Goal: Communication & Community: Answer question/provide support

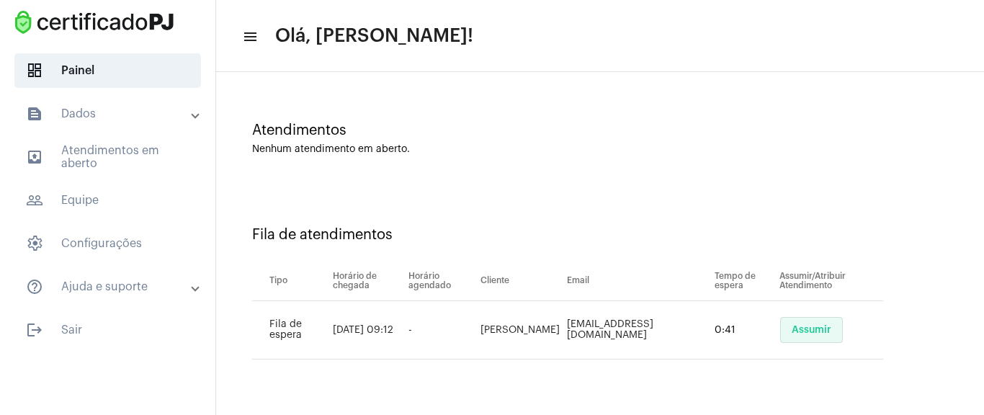
click at [813, 321] on button "Assumir" at bounding box center [811, 330] width 63 height 26
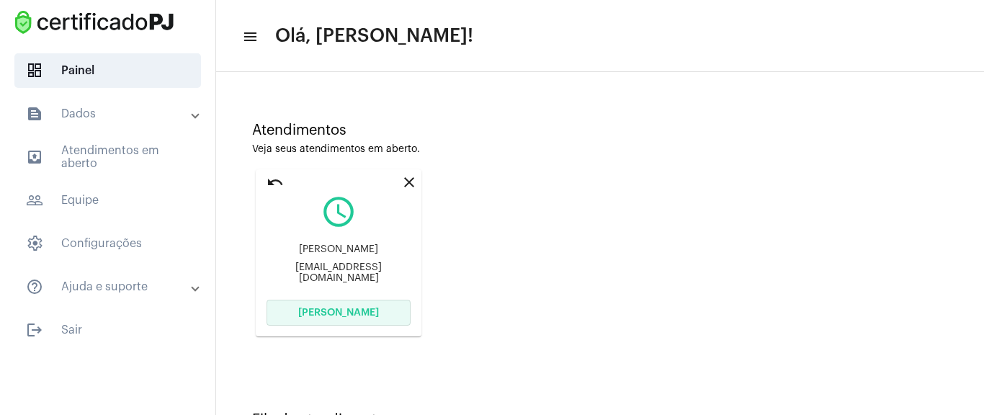
click at [389, 309] on button "[PERSON_NAME]" at bounding box center [339, 313] width 144 height 26
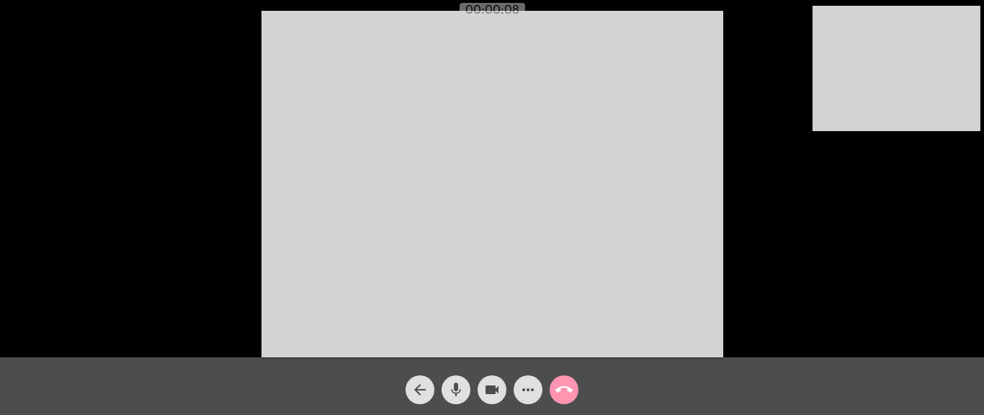
click at [760, 90] on div "Acessando Câmera e Microfone..." at bounding box center [491, 182] width 981 height 357
click at [557, 169] on video at bounding box center [493, 184] width 462 height 347
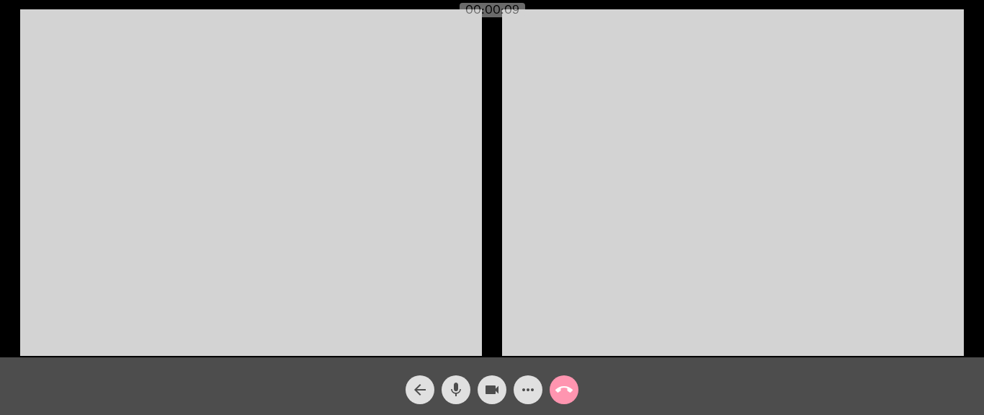
click at [419, 173] on video at bounding box center [251, 182] width 462 height 347
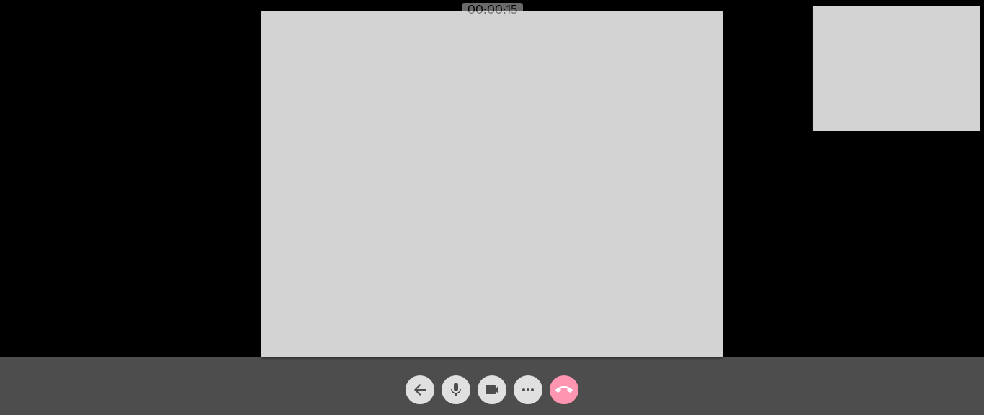
click at [521, 337] on mat-icon "more_horiz" at bounding box center [527, 389] width 17 height 17
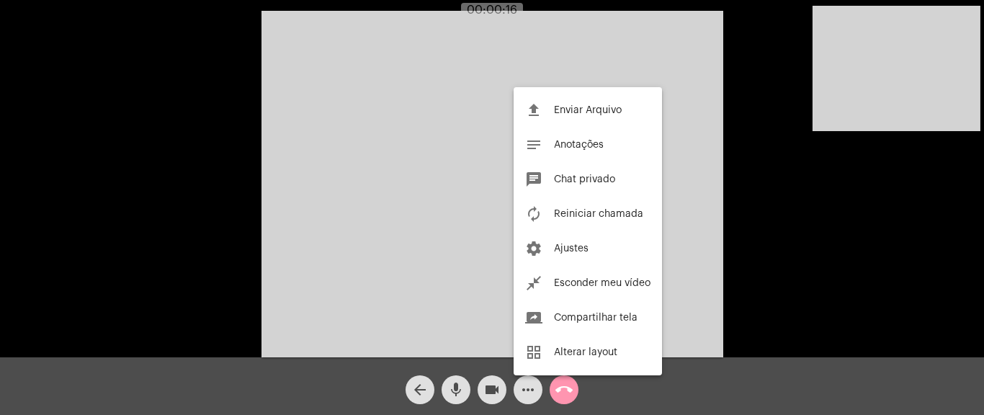
click at [809, 175] on div at bounding box center [492, 207] width 984 height 415
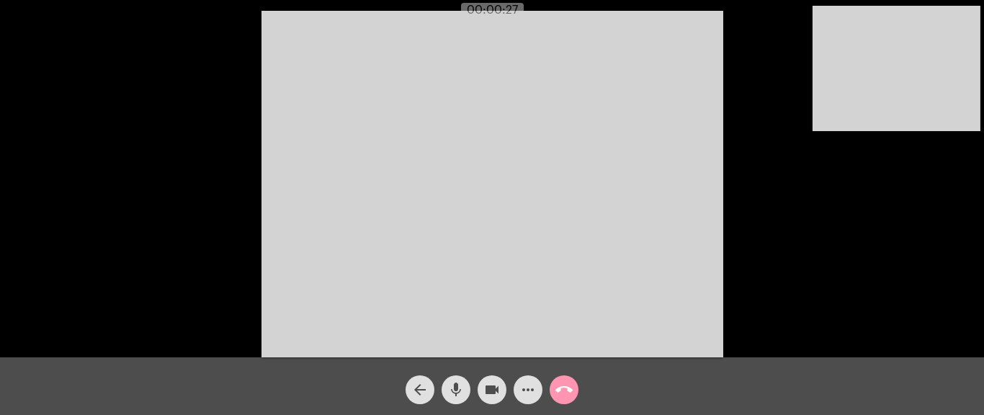
click at [521, 337] on span "more_horiz" at bounding box center [527, 389] width 17 height 29
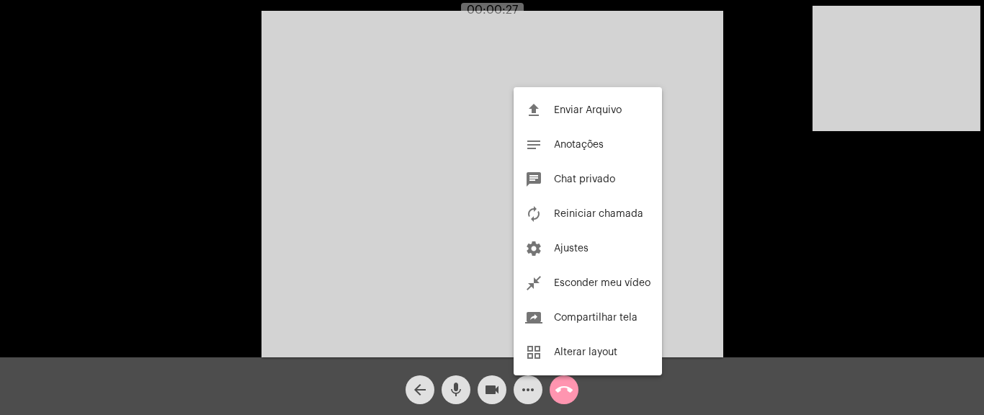
click at [521, 337] on div at bounding box center [492, 207] width 984 height 415
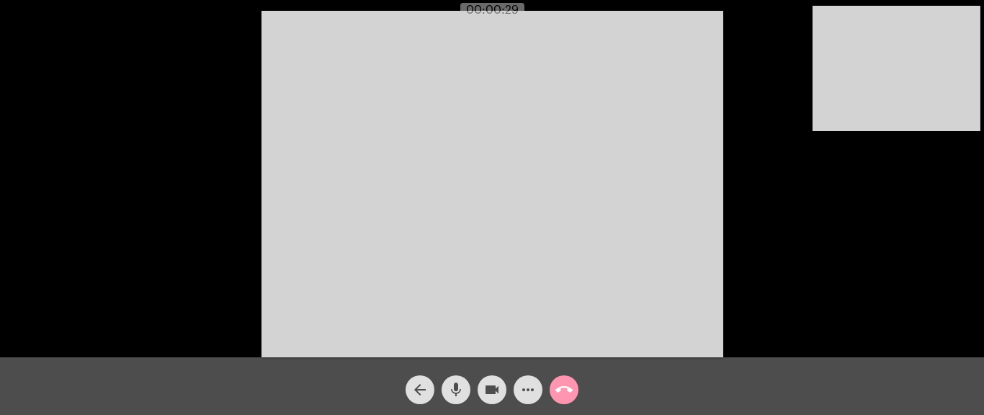
click at [201, 53] on div "Acessando Câmera e Microfone..." at bounding box center [491, 182] width 981 height 357
click at [524, 337] on mat-icon "more_horiz" at bounding box center [527, 389] width 17 height 17
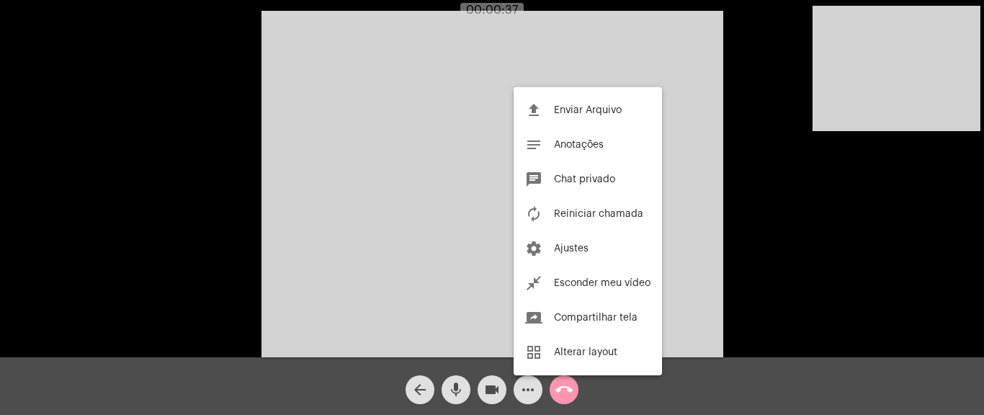
click at [524, 337] on div at bounding box center [492, 207] width 984 height 415
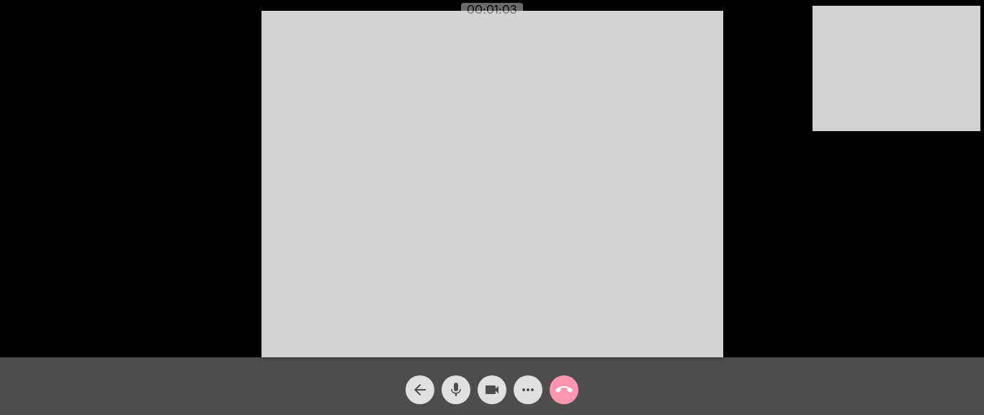
click at [535, 337] on span "more_horiz" at bounding box center [527, 389] width 17 height 29
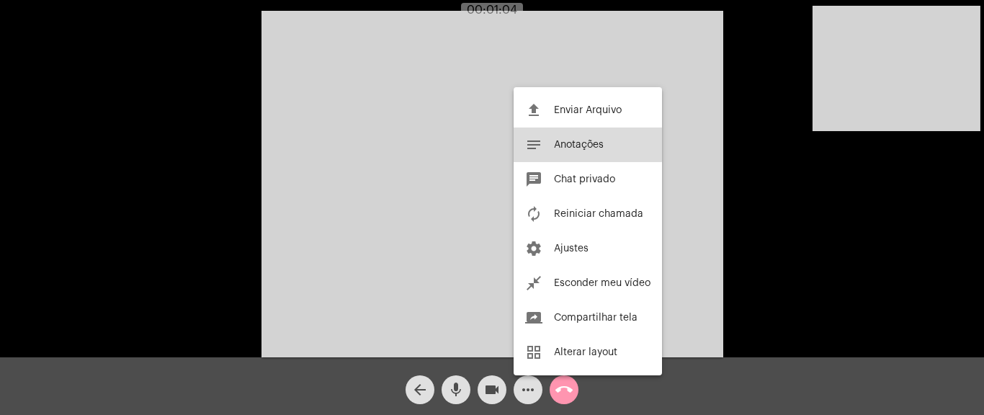
click at [582, 143] on span "Anotações" at bounding box center [579, 145] width 50 height 10
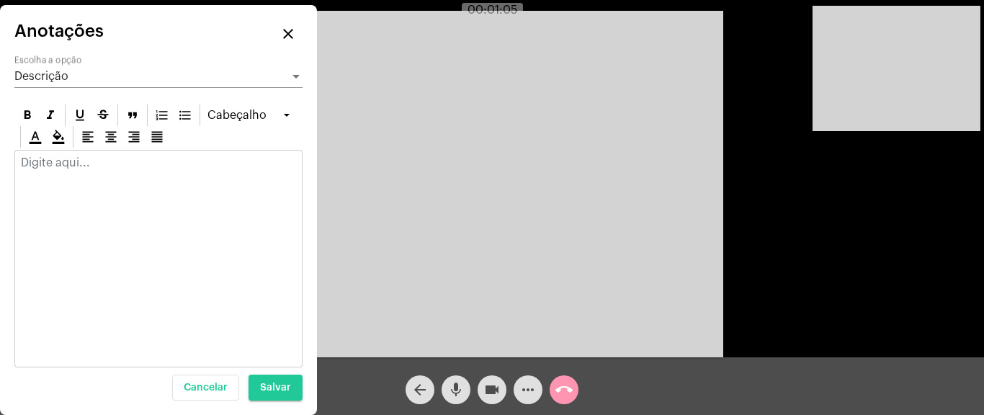
click at [117, 160] on p at bounding box center [158, 162] width 275 height 13
click at [145, 160] on p "Fábrica de cosméticos" at bounding box center [158, 169] width 275 height 26
click at [292, 32] on mat-icon "close" at bounding box center [288, 33] width 17 height 17
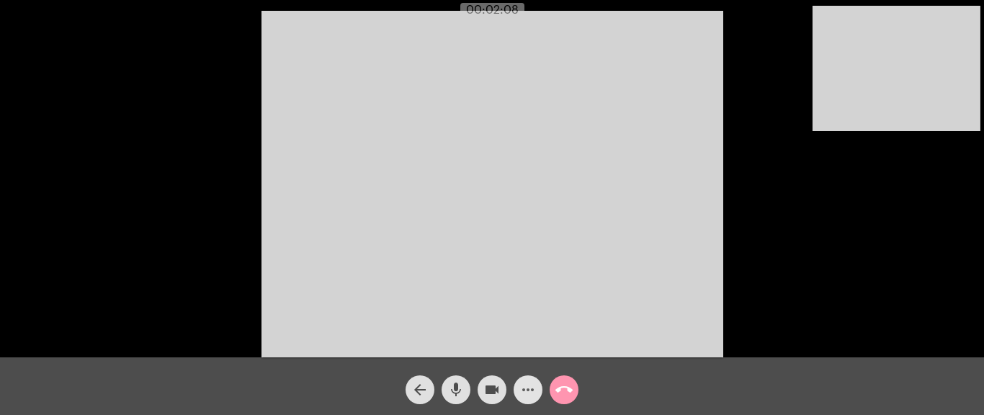
click at [530, 337] on mat-icon "more_horiz" at bounding box center [527, 389] width 17 height 17
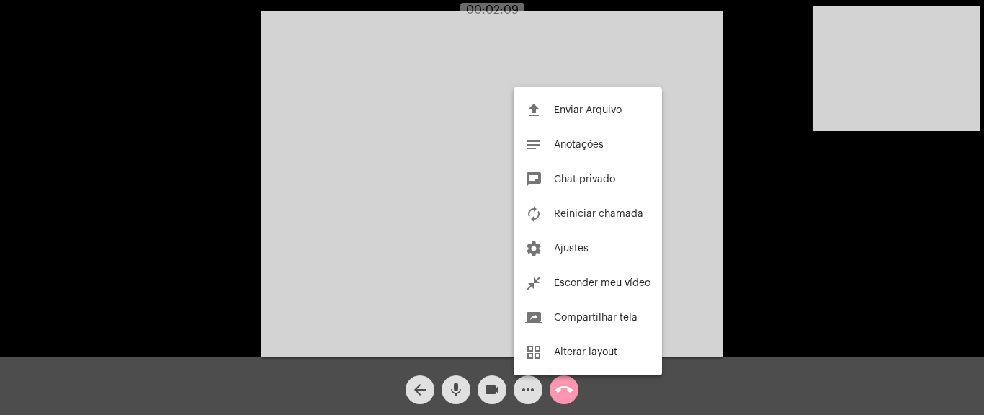
click at [530, 337] on div at bounding box center [492, 207] width 984 height 415
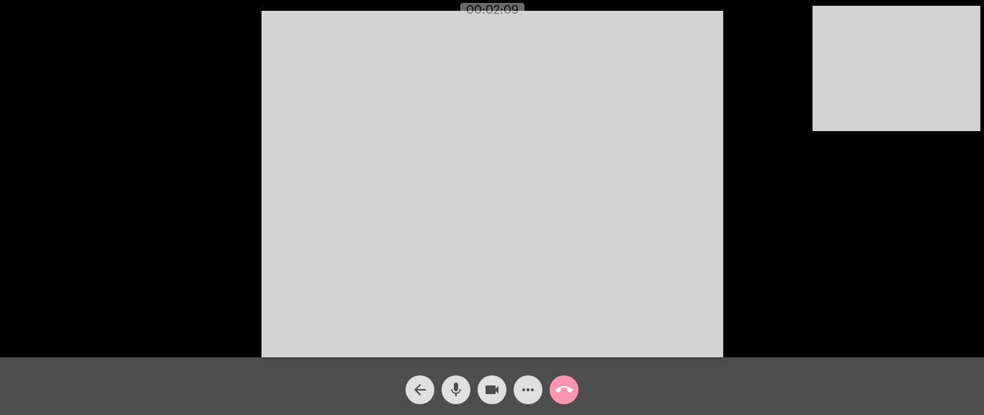
click at [530, 337] on mat-icon "more_horiz" at bounding box center [527, 389] width 17 height 17
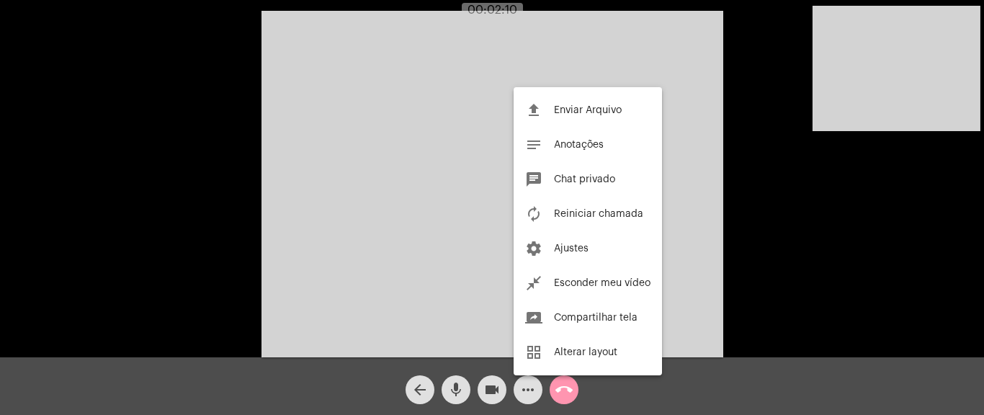
click at [529, 337] on div at bounding box center [492, 207] width 984 height 415
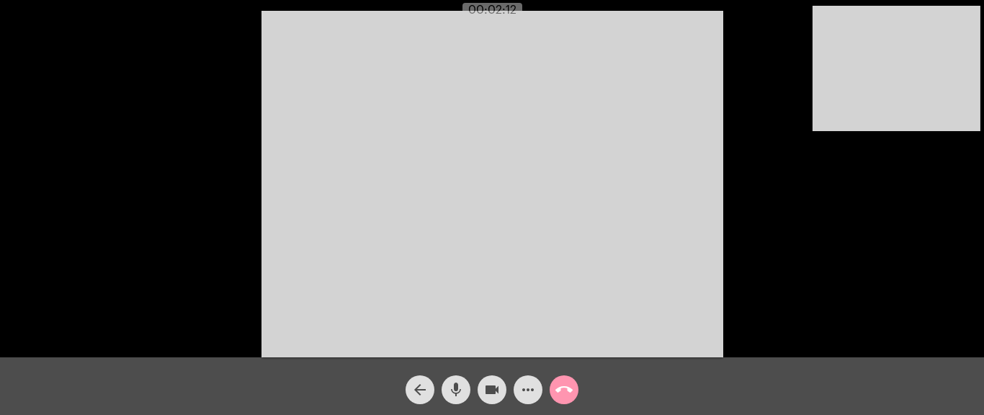
click at [192, 38] on div "Acessando Câmera e Microfone..." at bounding box center [491, 182] width 981 height 357
click at [482, 22] on app-call "00:02:13 Acessando Câmera e Microfone... arrow_back mic videocam more_horiz cal…" at bounding box center [492, 207] width 984 height 415
click at [697, 150] on video at bounding box center [493, 184] width 462 height 347
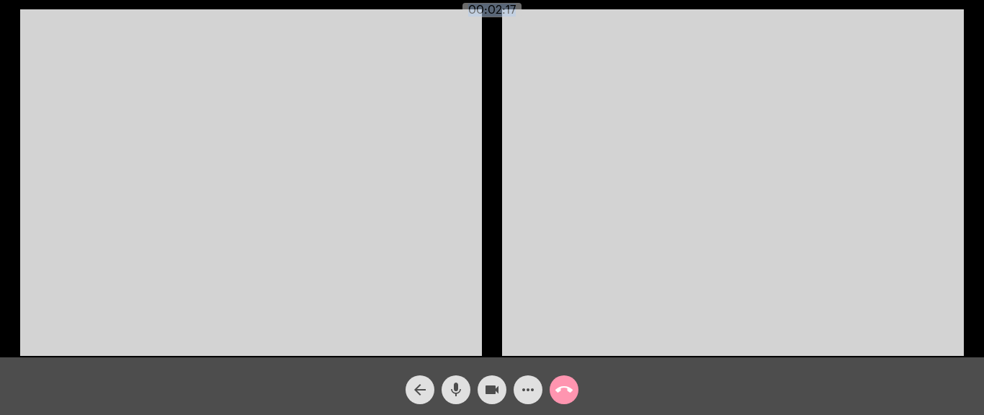
click at [318, 140] on video at bounding box center [251, 182] width 462 height 347
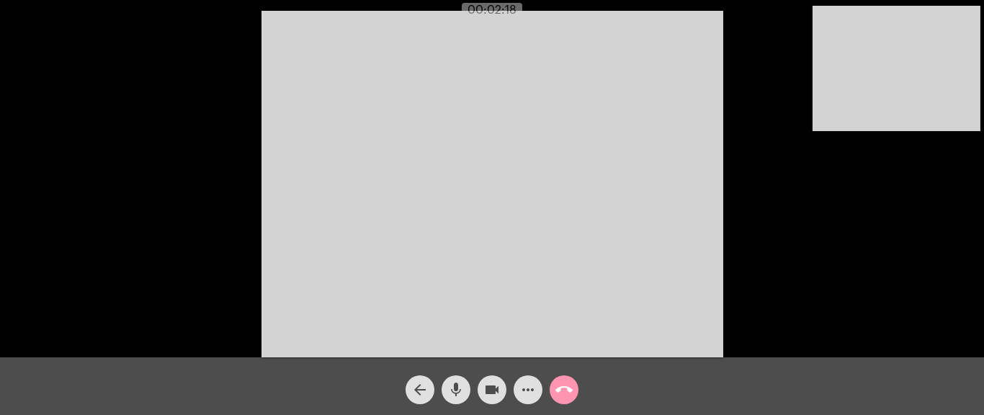
drag, startPoint x: 761, startPoint y: 233, endPoint x: 724, endPoint y: 238, distance: 37.7
click at [761, 233] on div "Acessando Câmera e Microfone..." at bounding box center [491, 182] width 981 height 357
click at [524, 337] on mat-icon "more_horiz" at bounding box center [527, 389] width 17 height 17
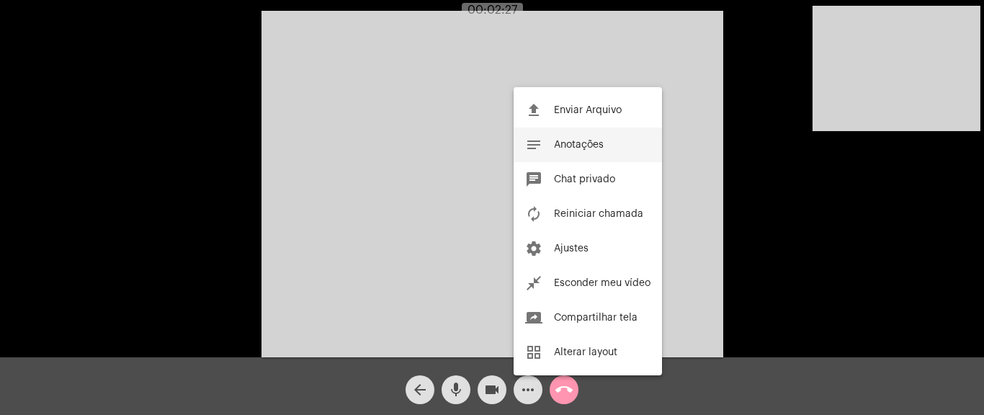
click at [581, 143] on span "Anotações" at bounding box center [579, 145] width 50 height 10
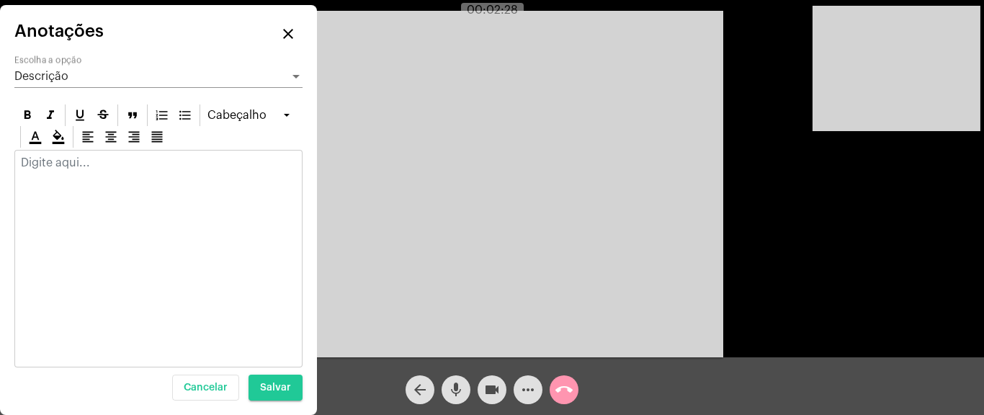
drag, startPoint x: 117, startPoint y: 172, endPoint x: 107, endPoint y: 170, distance: 10.3
click at [115, 172] on div at bounding box center [158, 167] width 287 height 32
click at [177, 186] on div at bounding box center [158, 259] width 288 height 218
click at [73, 169] on p at bounding box center [158, 162] width 275 height 13
drag, startPoint x: 175, startPoint y: 27, endPoint x: 191, endPoint y: 28, distance: 15.9
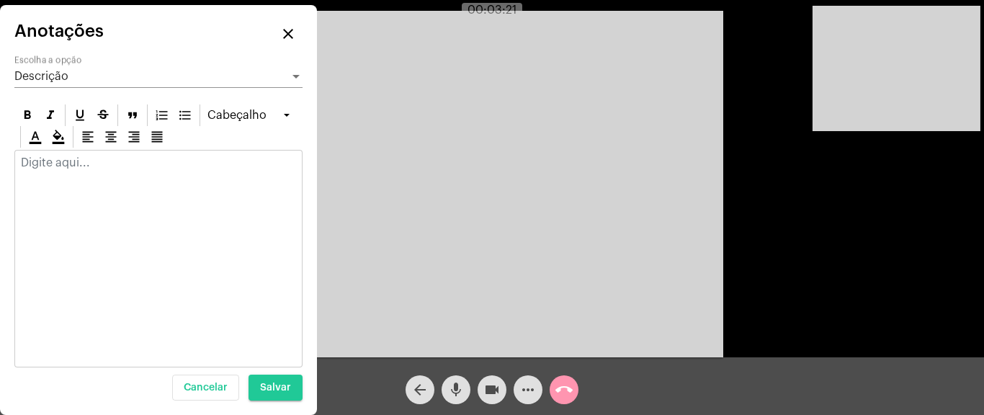
click at [199, 30] on header "Anotações close" at bounding box center [158, 33] width 288 height 29
click at [191, 28] on header "Anotações close" at bounding box center [158, 33] width 288 height 29
click at [220, 138] on div "Cabeçalho" at bounding box center [158, 126] width 288 height 48
click at [205, 177] on div at bounding box center [158, 167] width 287 height 32
click at [290, 33] on mat-icon "close" at bounding box center [288, 33] width 17 height 17
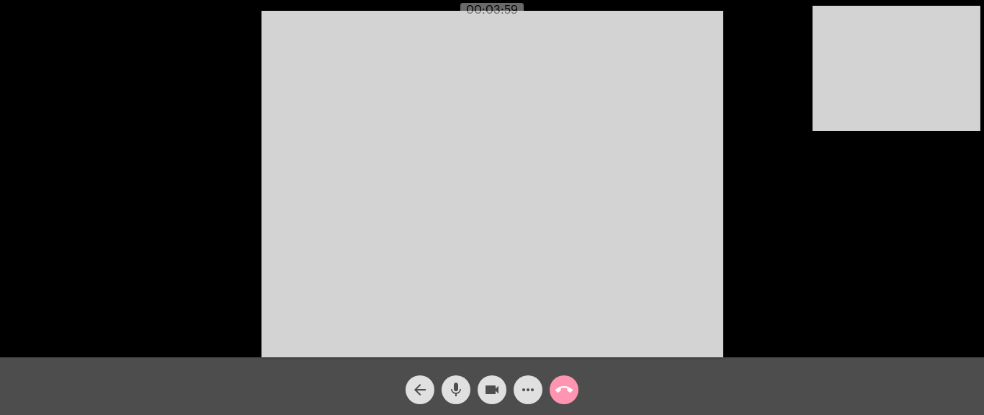
click at [865, 246] on div "Acessando Câmera e Microfone..." at bounding box center [491, 182] width 981 height 357
click at [867, 267] on div "Acessando Câmera e Microfone..." at bounding box center [491, 182] width 981 height 357
click at [524, 337] on mat-icon "more_horiz" at bounding box center [527, 389] width 17 height 17
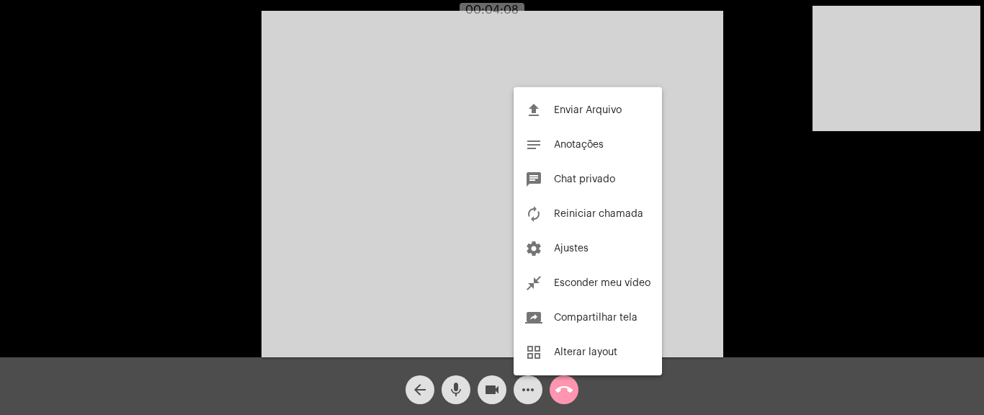
click at [523, 337] on div at bounding box center [492, 207] width 984 height 415
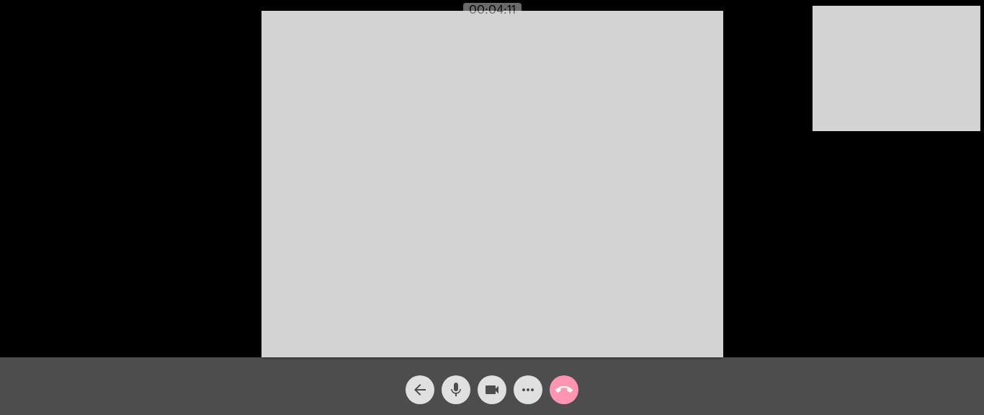
click at [156, 104] on div "Acessando Câmera e Microfone..." at bounding box center [491, 182] width 981 height 357
click at [536, 337] on mat-icon "more_horiz" at bounding box center [527, 389] width 17 height 17
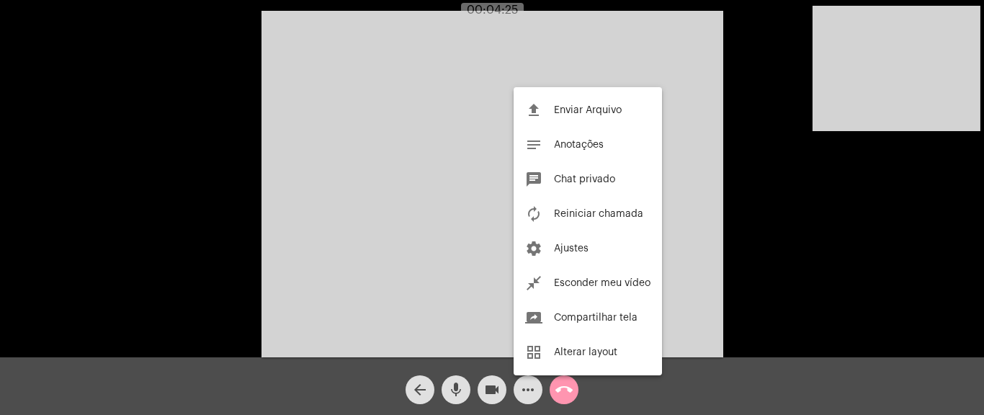
click at [532, 337] on div at bounding box center [492, 207] width 984 height 415
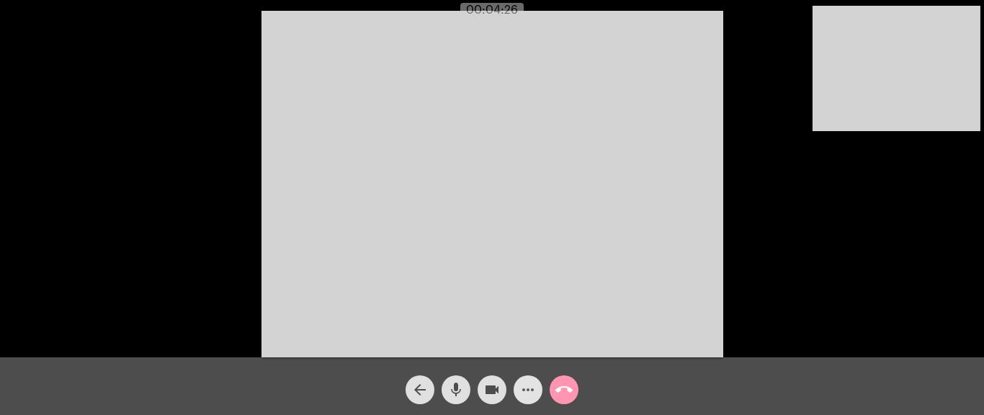
click at [531, 337] on span "more_horiz" at bounding box center [527, 389] width 17 height 29
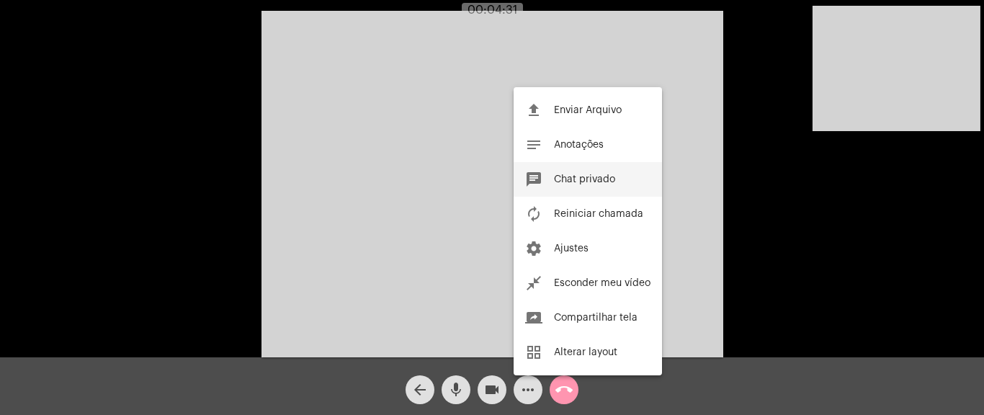
click at [586, 182] on span "Chat privado" at bounding box center [584, 179] width 61 height 10
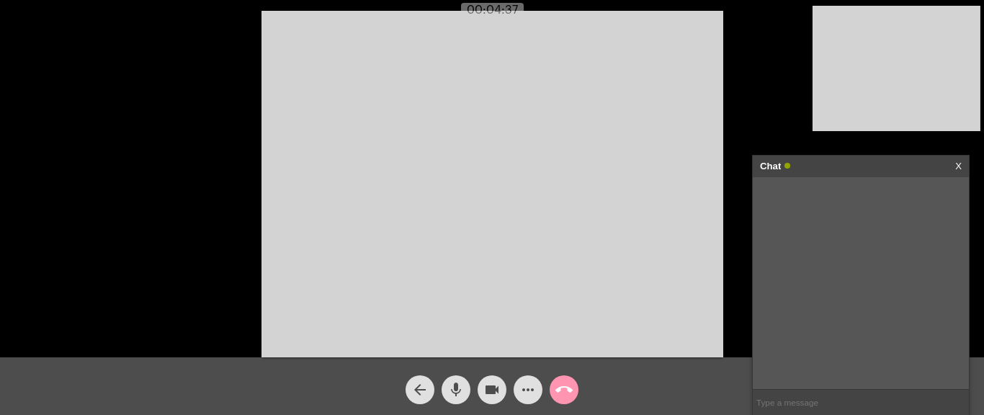
click at [800, 337] on input "text" at bounding box center [861, 402] width 216 height 25
paste input "[URL][DOMAIN_NAME]"
type input "[URL][DOMAIN_NAME]"
click at [565, 337] on mat-icon "call_end" at bounding box center [563, 389] width 17 height 17
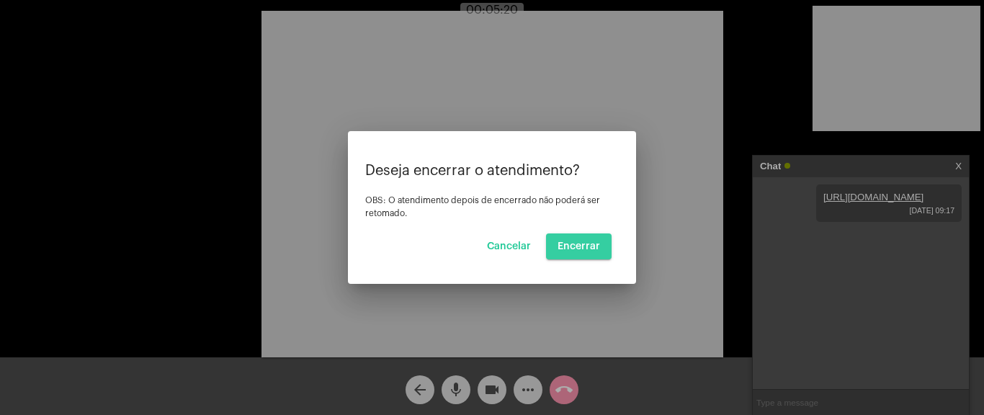
click at [586, 247] on span "Encerrar" at bounding box center [579, 246] width 43 height 10
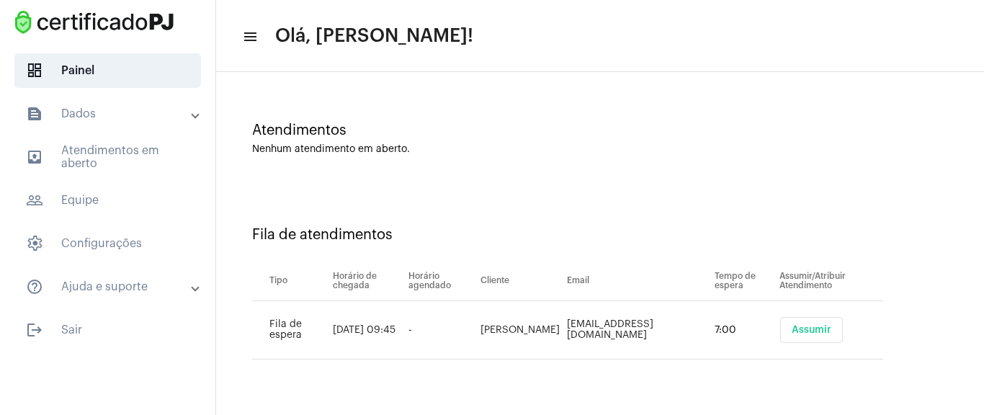
click at [818, 323] on button "Assumir" at bounding box center [811, 330] width 63 height 26
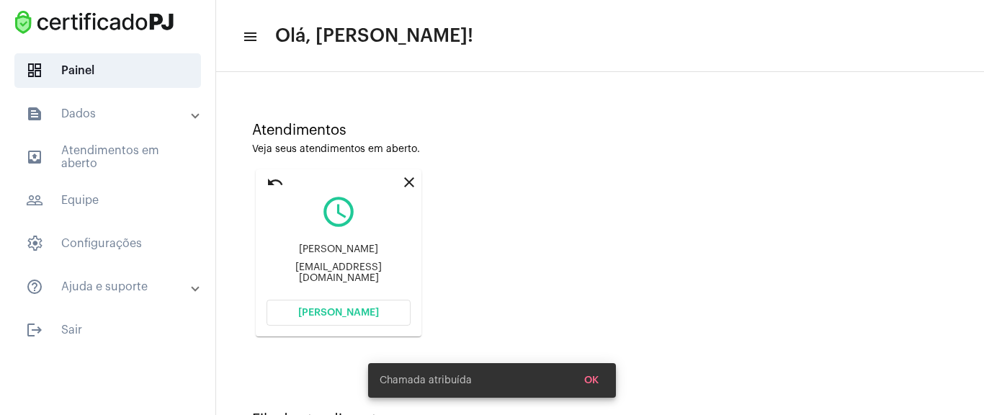
click at [362, 311] on span "[PERSON_NAME]" at bounding box center [338, 313] width 81 height 10
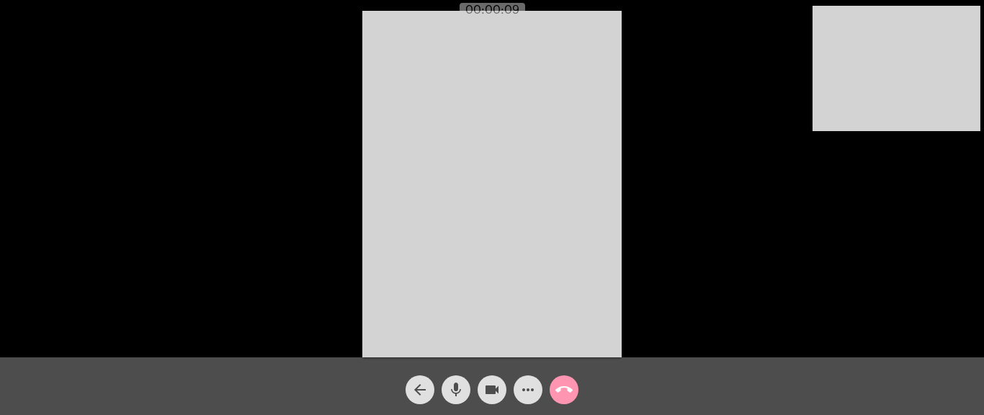
click at [527, 337] on mat-icon "more_horiz" at bounding box center [527, 389] width 17 height 17
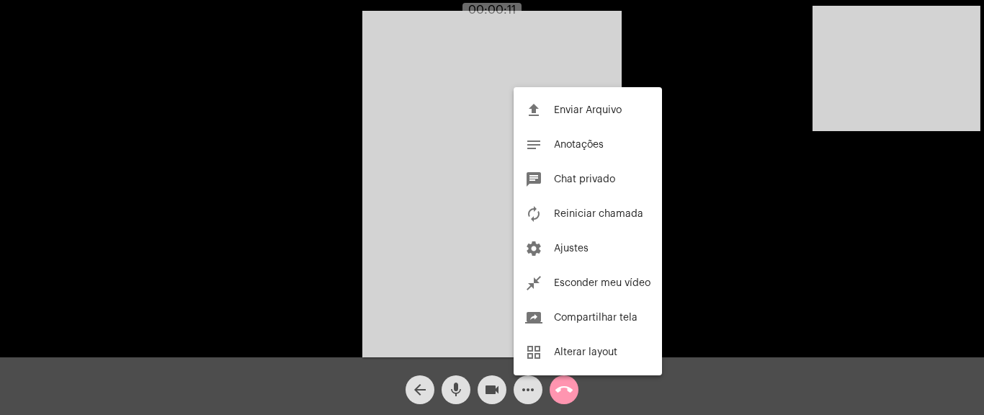
click at [357, 174] on div at bounding box center [492, 207] width 984 height 415
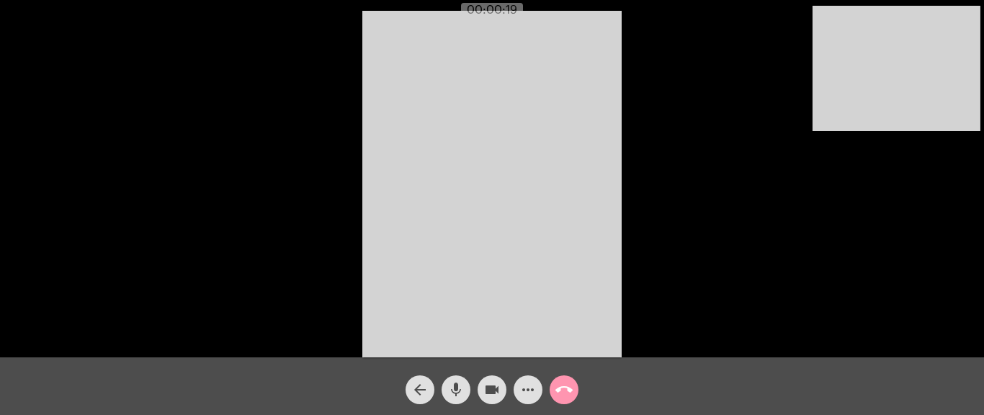
click at [523, 337] on mat-icon "more_horiz" at bounding box center [527, 389] width 17 height 17
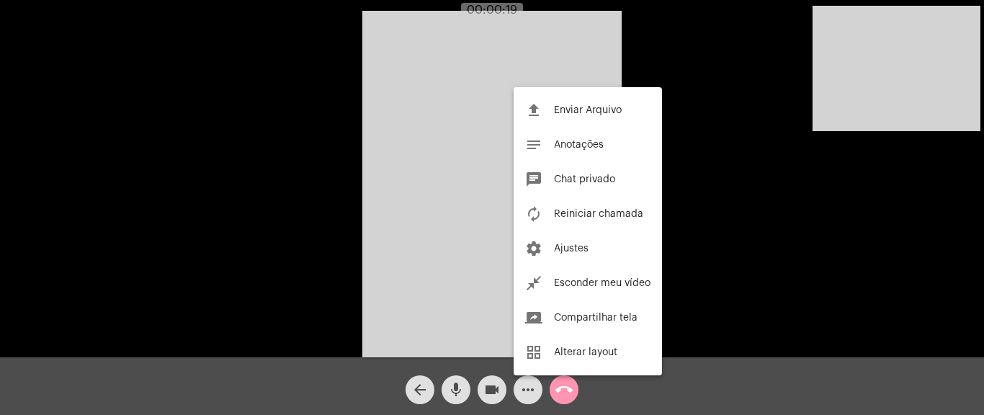
click at [523, 337] on div at bounding box center [492, 207] width 984 height 415
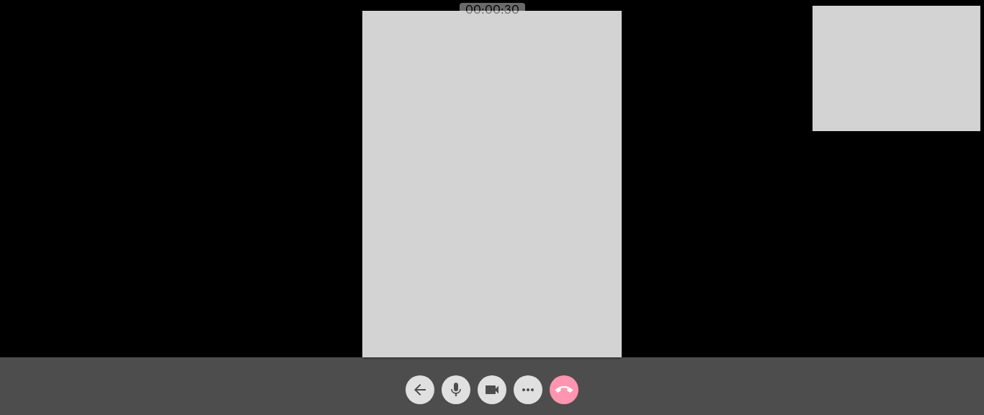
click at [528, 337] on mat-icon "more_horiz" at bounding box center [527, 389] width 17 height 17
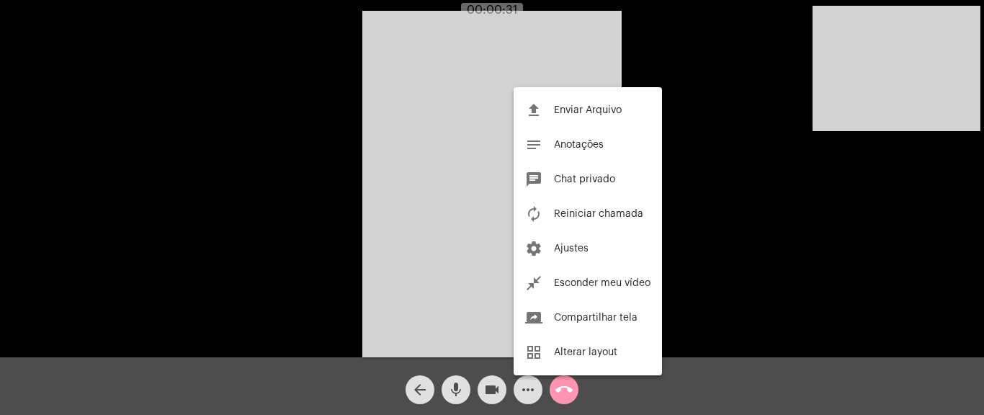
click at [527, 337] on div at bounding box center [492, 207] width 984 height 415
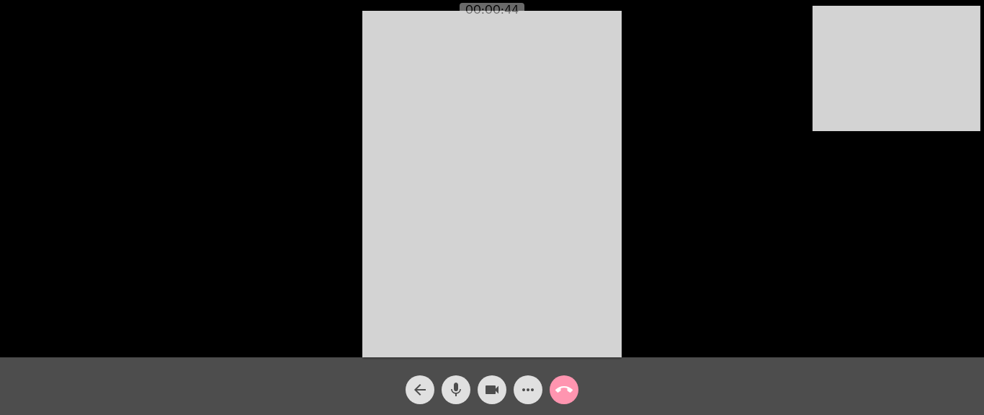
click at [532, 337] on span "more_horiz" at bounding box center [527, 389] width 17 height 29
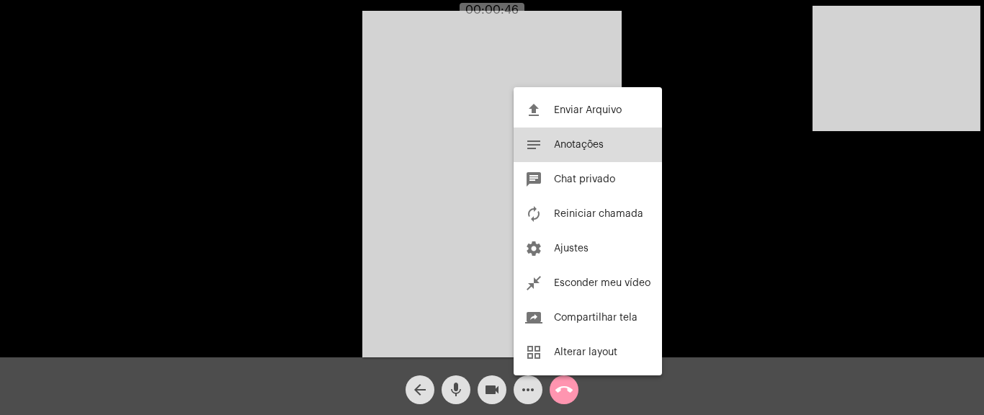
click at [587, 143] on span "Anotações" at bounding box center [579, 145] width 50 height 10
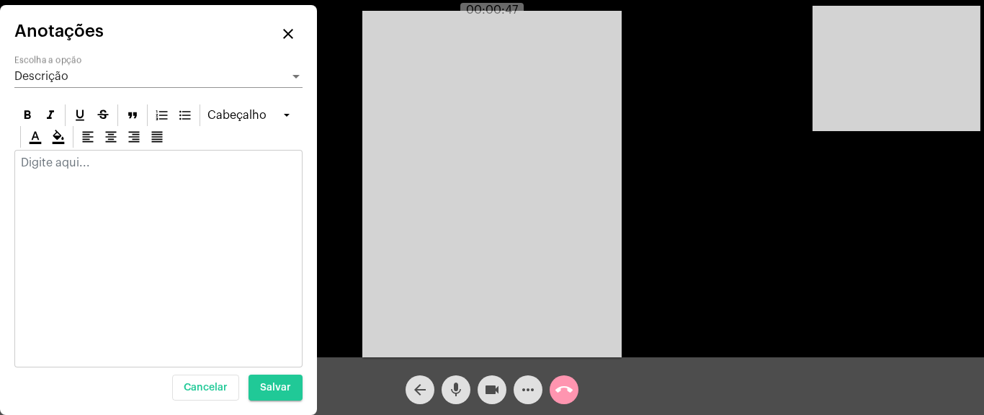
click at [102, 168] on p at bounding box center [158, 162] width 275 height 13
click at [291, 30] on mat-icon "close" at bounding box center [288, 33] width 17 height 17
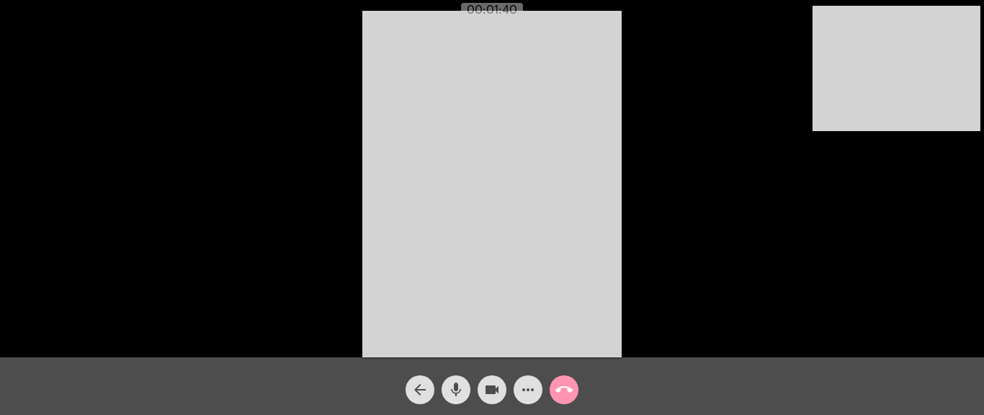
click at [530, 337] on mat-icon "more_horiz" at bounding box center [527, 389] width 17 height 17
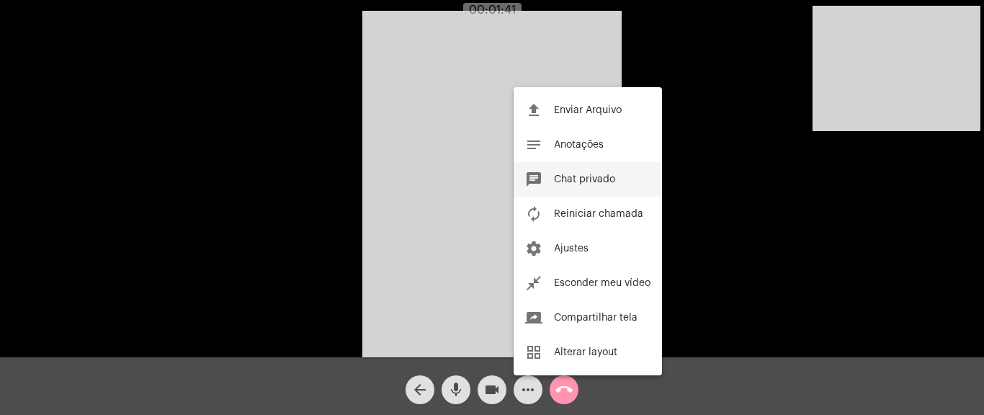
click at [596, 174] on span "Chat privado" at bounding box center [584, 179] width 61 height 10
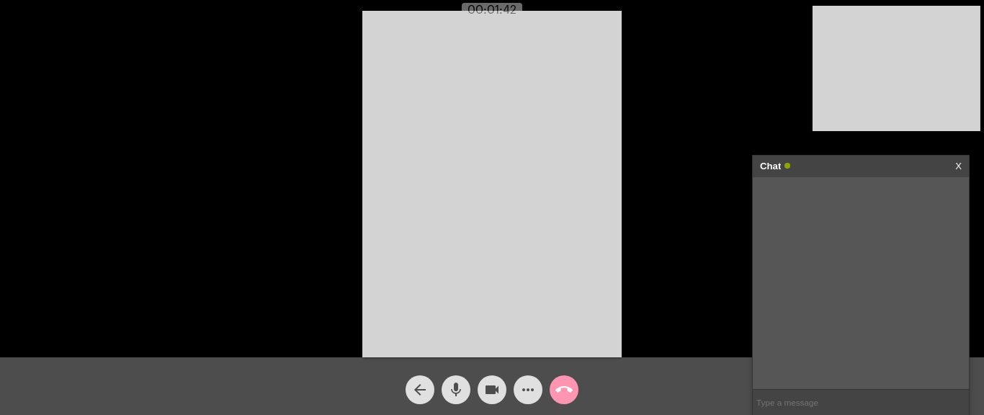
click at [816, 337] on input "text" at bounding box center [861, 402] width 216 height 25
click at [769, 337] on input "text" at bounding box center [861, 402] width 216 height 25
paste input "[URL][DOMAIN_NAME]"
type input "[URL][DOMAIN_NAME]"
click at [570, 337] on mat-icon "call_end" at bounding box center [563, 389] width 17 height 17
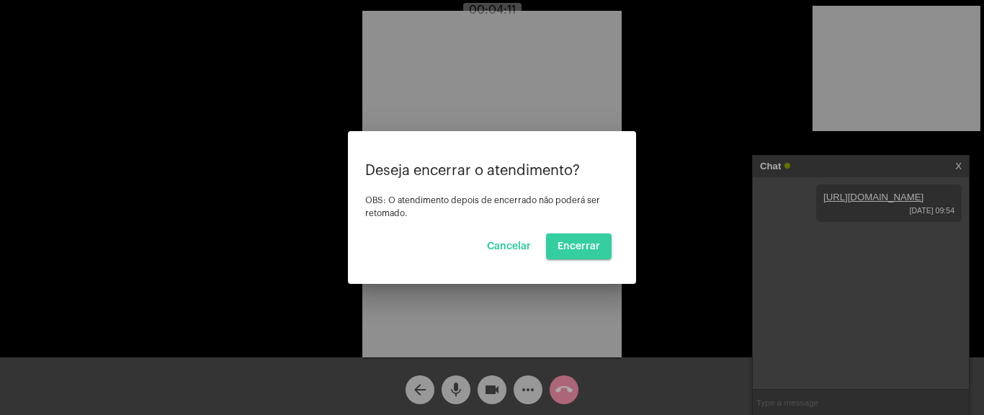
click at [595, 241] on button "Encerrar" at bounding box center [579, 246] width 66 height 26
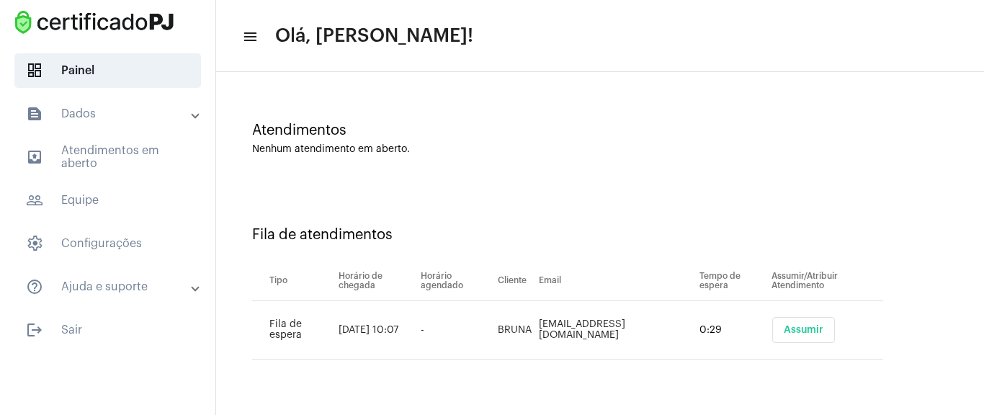
click at [806, 330] on span "Assumir" at bounding box center [804, 330] width 40 height 10
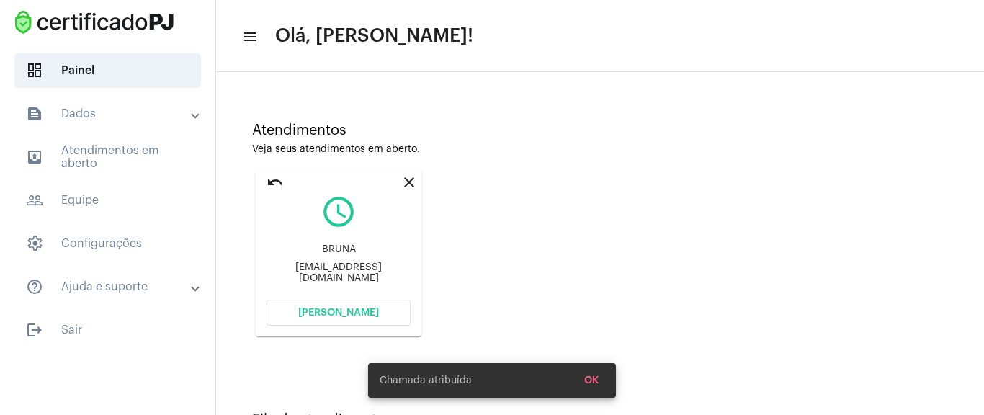
click at [362, 321] on button "[PERSON_NAME]" at bounding box center [339, 313] width 144 height 26
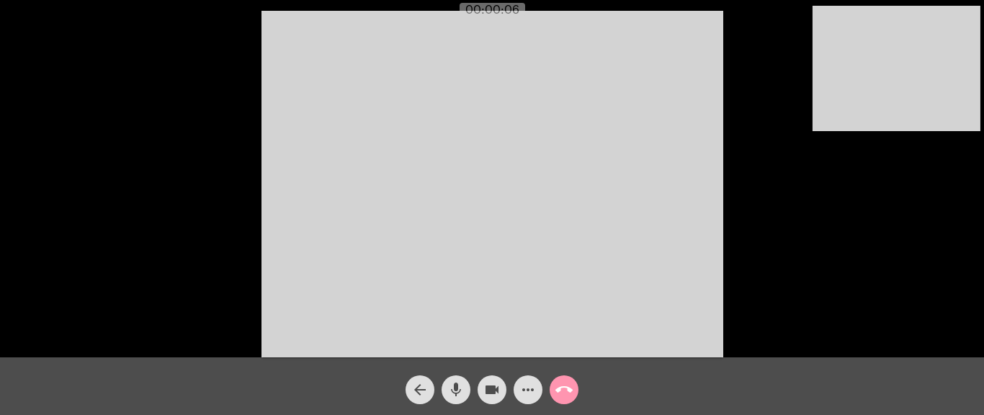
click at [528, 337] on mat-icon "more_horiz" at bounding box center [527, 389] width 17 height 17
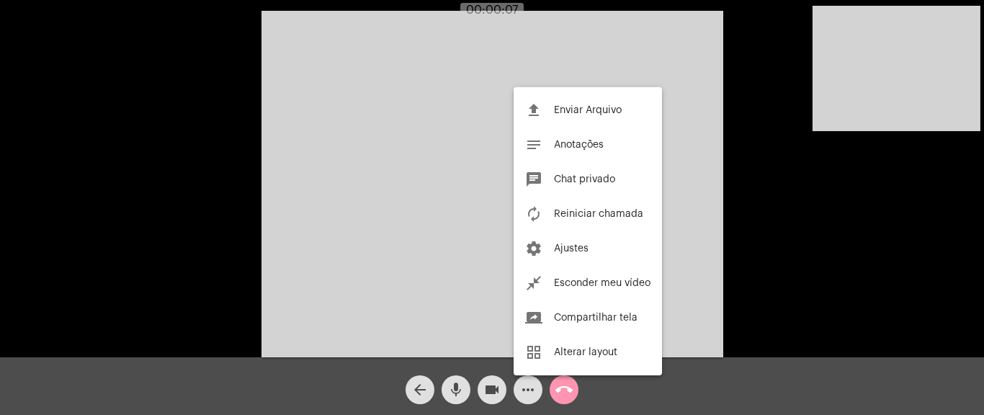
click at [529, 337] on div at bounding box center [492, 207] width 984 height 415
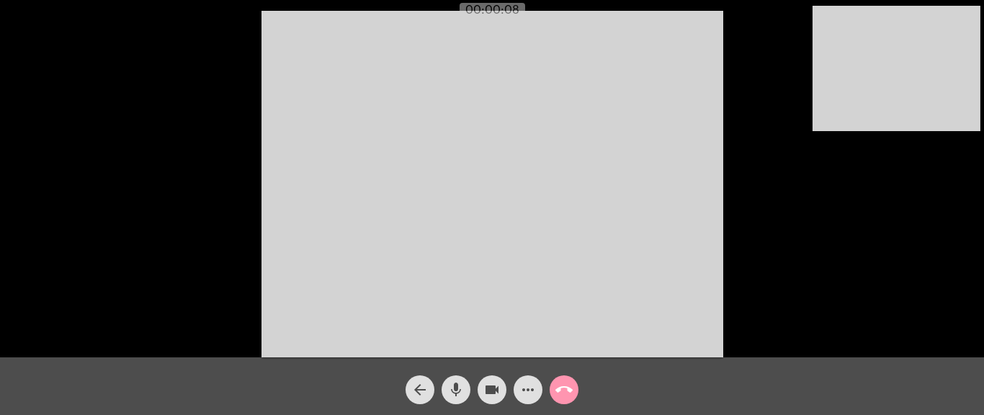
click at [763, 202] on div "Acessando Câmera e Microfone..." at bounding box center [491, 182] width 981 height 357
click at [605, 202] on video at bounding box center [493, 184] width 462 height 347
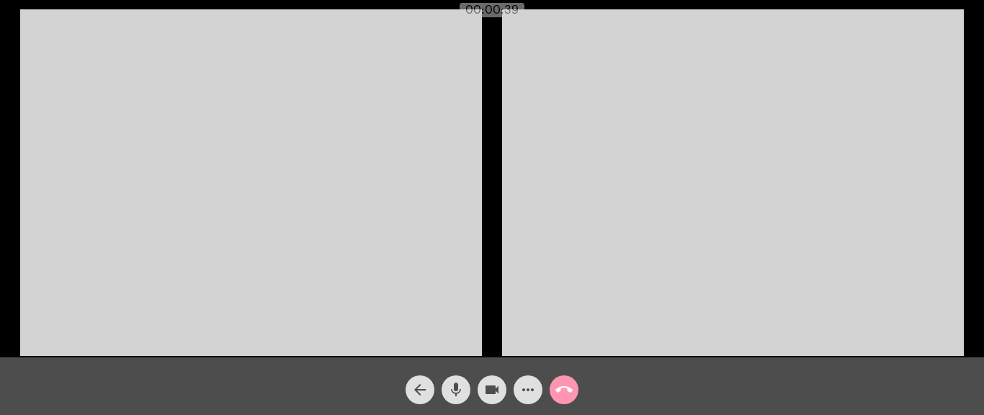
click at [522, 337] on mat-icon "more_horiz" at bounding box center [527, 389] width 17 height 17
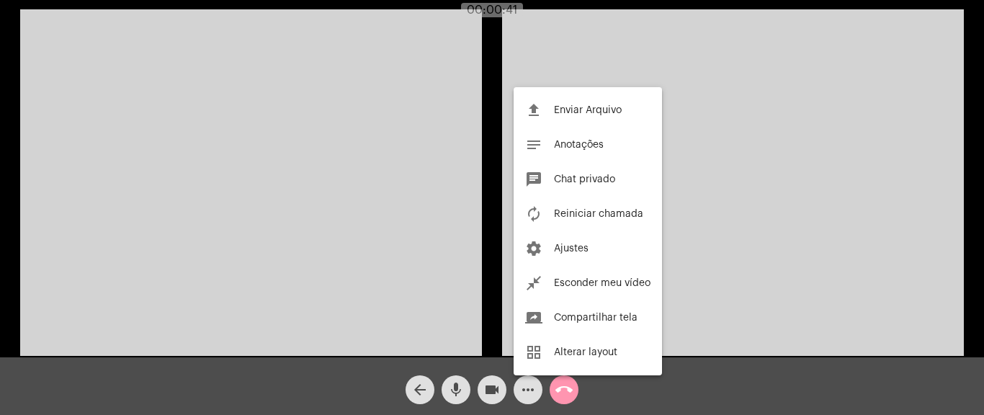
click at [587, 179] on span "Chat privado" at bounding box center [584, 179] width 61 height 10
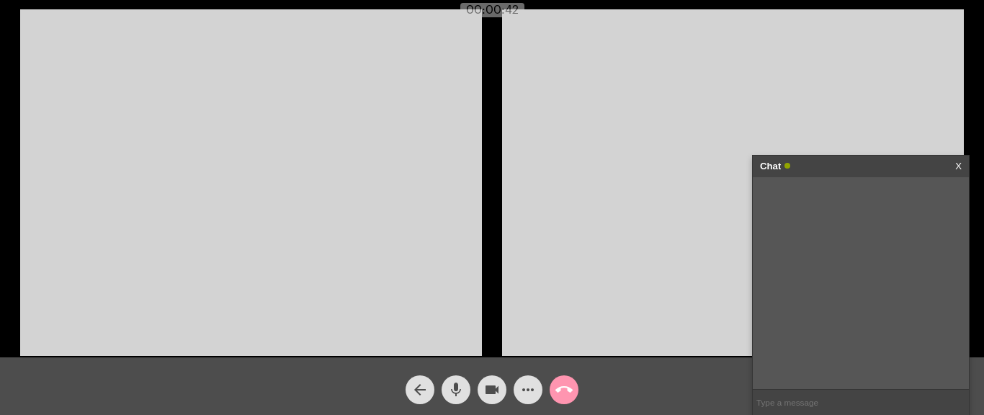
click at [784, 337] on input "text" at bounding box center [861, 402] width 216 height 25
click at [800, 337] on input "text" at bounding box center [861, 402] width 216 height 25
paste input "[URL][DOMAIN_NAME]"
type input "[URL][DOMAIN_NAME]"
click at [879, 169] on link "X" at bounding box center [958, 167] width 6 height 22
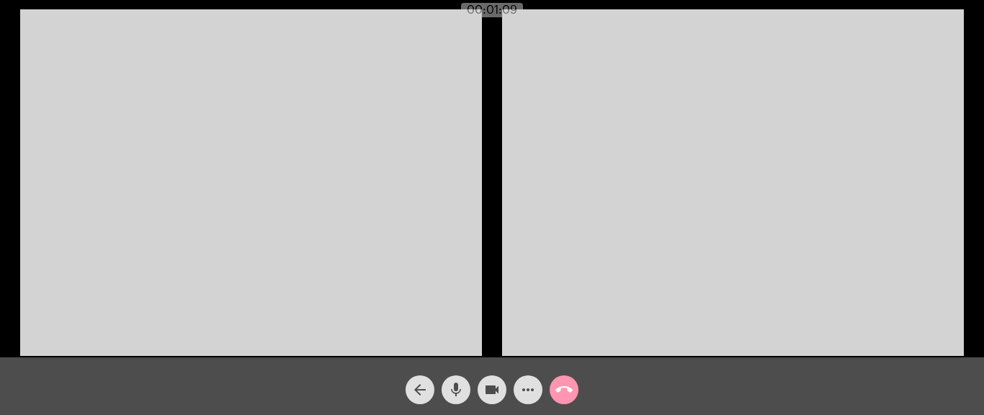
click at [503, 337] on button "videocam" at bounding box center [492, 389] width 29 height 29
click at [556, 337] on mat-icon "call_end" at bounding box center [563, 389] width 17 height 17
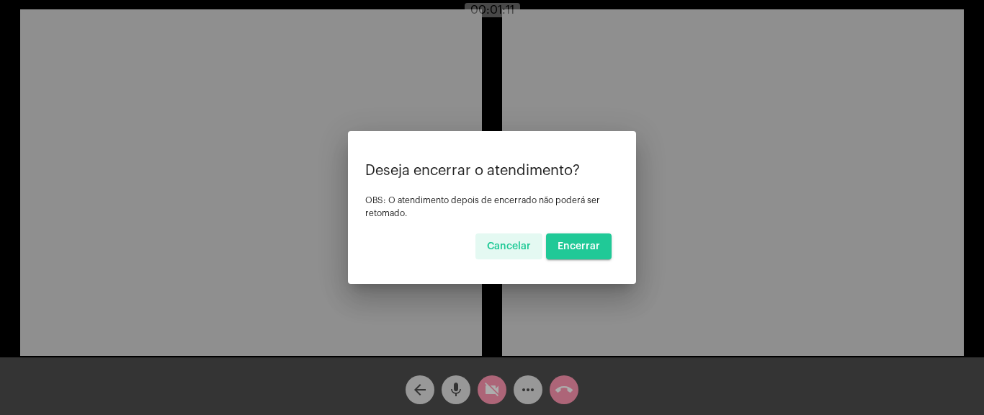
click at [583, 243] on span "Encerrar" at bounding box center [579, 246] width 43 height 10
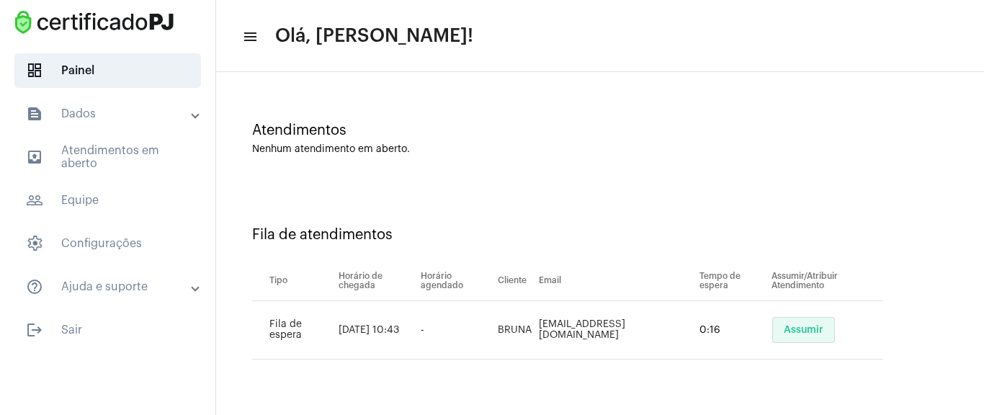
click at [804, 334] on span "Assumir" at bounding box center [804, 330] width 40 height 10
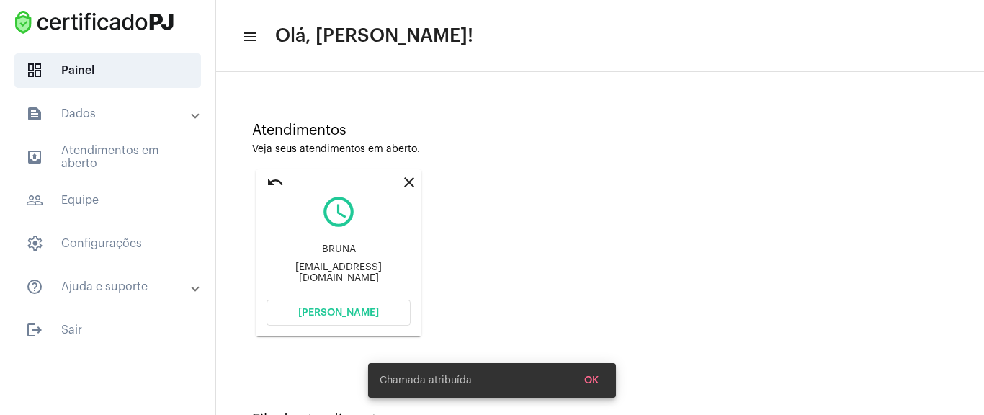
click at [370, 297] on mat-card "close undo query_builder BRUNA [EMAIL_ADDRESS][DOMAIN_NAME] [PERSON_NAME]" at bounding box center [339, 252] width 166 height 167
click at [370, 305] on button "[PERSON_NAME]" at bounding box center [339, 313] width 144 height 26
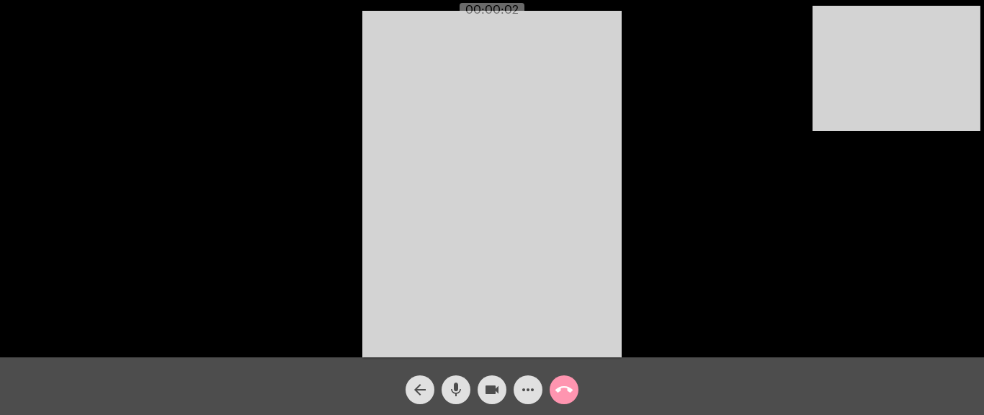
click at [702, 230] on div "Acessando Câmera e Microfone..." at bounding box center [491, 182] width 981 height 357
click at [563, 337] on mat-icon "call_end" at bounding box center [563, 389] width 17 height 17
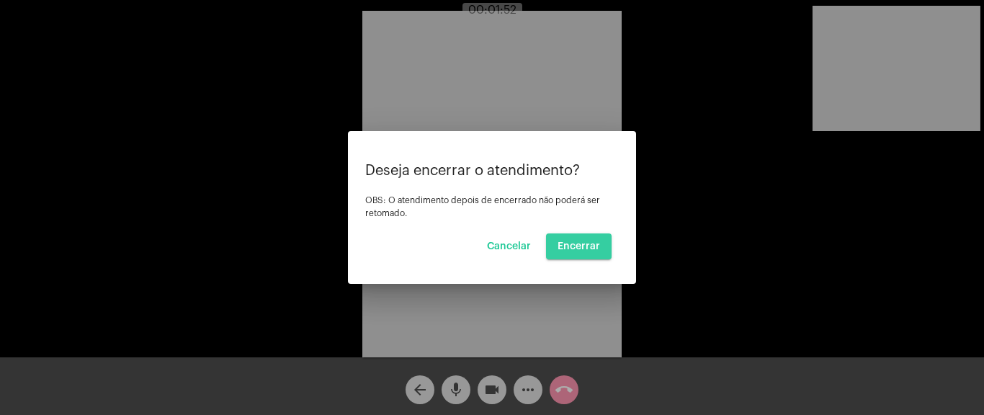
click at [584, 246] on span "Encerrar" at bounding box center [579, 246] width 43 height 10
